Goal: Task Accomplishment & Management: Manage account settings

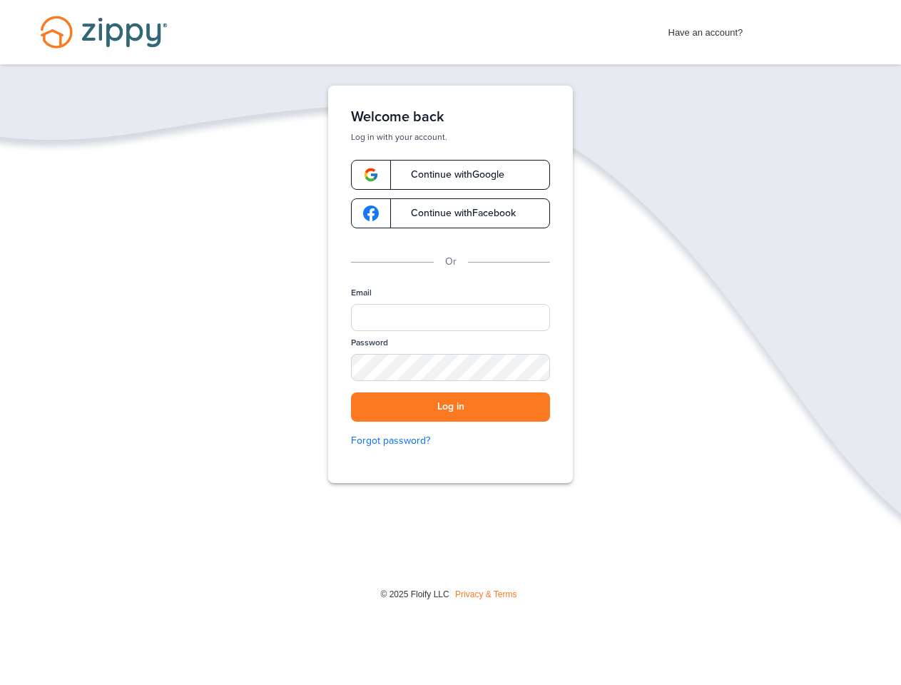
click at [451, 284] on div "Welcome back Log in with your account. Continue with Google Continue with Faceb…" at bounding box center [450, 284] width 245 height 397
click at [450, 317] on input "Email" at bounding box center [450, 317] width 199 height 27
click at [450, 407] on button "Log in" at bounding box center [450, 406] width 199 height 29
click at [879, 666] on img at bounding box center [879, 666] width 36 height 30
